Goal: Task Accomplishment & Management: Use online tool/utility

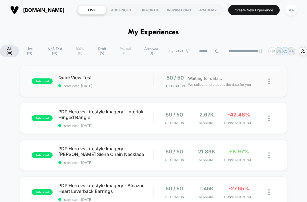
click at [268, 81] on img at bounding box center [268, 81] width 1 height 6
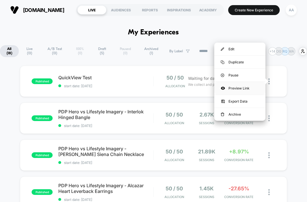
click at [248, 87] on div "Preview Link" at bounding box center [239, 88] width 51 height 13
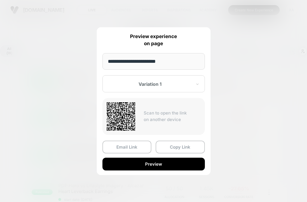
click at [188, 85] on div at bounding box center [150, 84] width 84 height 6
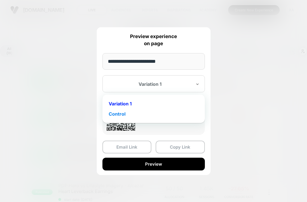
click at [121, 116] on div "Control" at bounding box center [153, 114] width 97 height 10
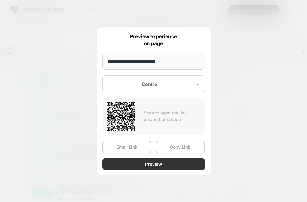
click at [158, 167] on button "Preview" at bounding box center [153, 164] width 102 height 13
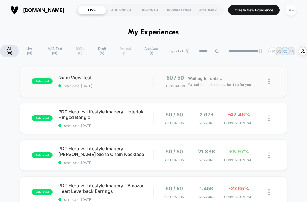
click at [268, 82] on img at bounding box center [268, 81] width 1 height 6
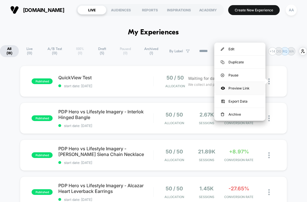
click at [237, 87] on div "Preview Link" at bounding box center [239, 88] width 51 height 13
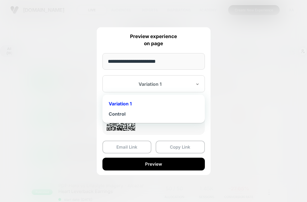
click at [183, 84] on div at bounding box center [150, 84] width 84 height 6
click at [122, 112] on div "Control" at bounding box center [153, 114] width 97 height 10
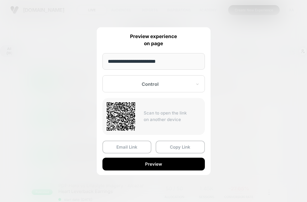
click at [188, 74] on div "**********" at bounding box center [154, 101] width 114 height 148
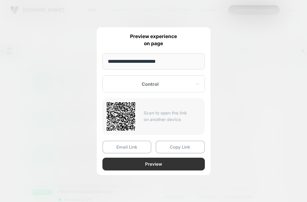
click at [155, 163] on button "Preview" at bounding box center [153, 164] width 102 height 13
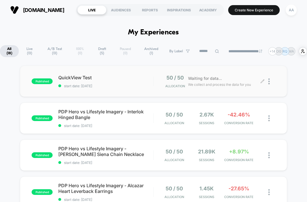
click at [271, 81] on div at bounding box center [271, 81] width 7 height 13
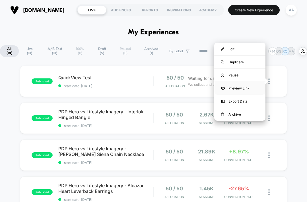
click at [230, 87] on div "Preview Link" at bounding box center [239, 88] width 51 height 13
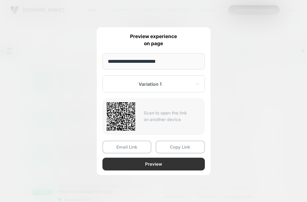
click at [159, 163] on button "Preview" at bounding box center [153, 164] width 102 height 13
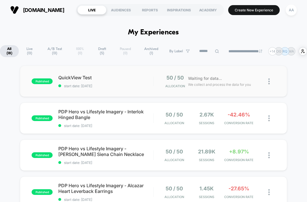
click at [269, 80] on img at bounding box center [268, 81] width 1 height 6
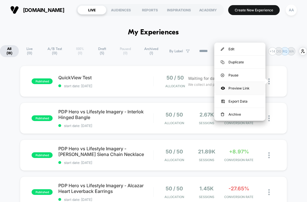
click at [246, 88] on div "Preview Link" at bounding box center [239, 88] width 51 height 13
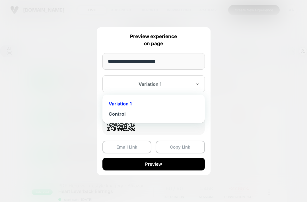
click at [176, 81] on div "Variation 1" at bounding box center [150, 84] width 85 height 7
click at [157, 114] on div "Control" at bounding box center [153, 114] width 97 height 10
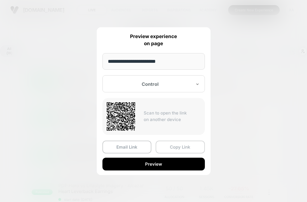
click at [174, 148] on button "Copy Link" at bounding box center [179, 147] width 49 height 13
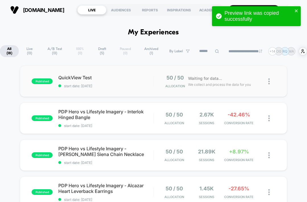
click at [269, 80] on img at bounding box center [268, 81] width 1 height 6
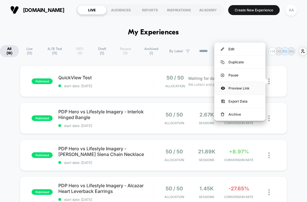
click at [244, 92] on div "Preview Link" at bounding box center [239, 88] width 51 height 13
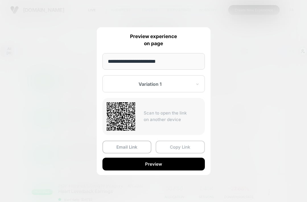
click at [174, 143] on button "Copy Link" at bounding box center [179, 147] width 49 height 13
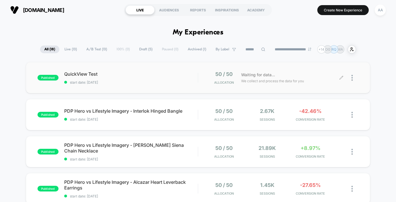
click at [306, 79] on div at bounding box center [350, 77] width 17 height 13
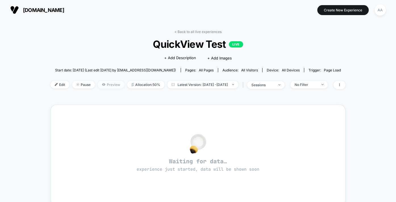
click at [98, 85] on span "Preview" at bounding box center [111, 85] width 27 height 8
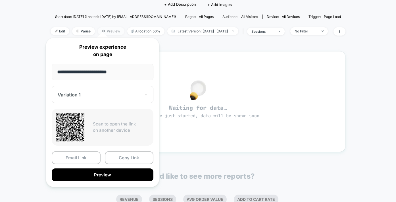
scroll to position [63, 0]
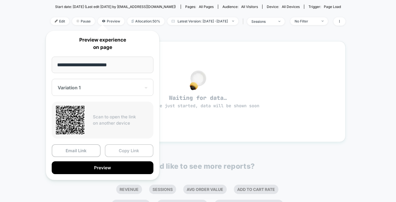
click at [126, 150] on button "Copy Link" at bounding box center [129, 150] width 49 height 13
